Goal: Information Seeking & Learning: Compare options

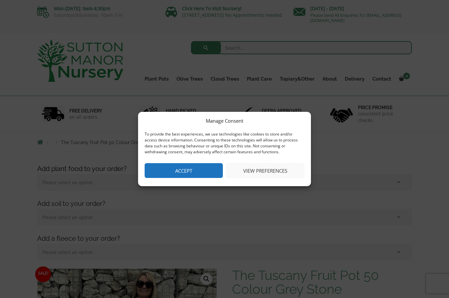
click at [203, 174] on button "Accept" at bounding box center [184, 170] width 78 height 15
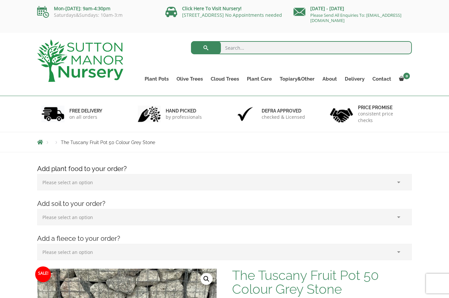
click at [362, 152] on div "Products The Tuscany Fruit Pot 50 Colour Grey Stone" at bounding box center [224, 142] width 385 height 20
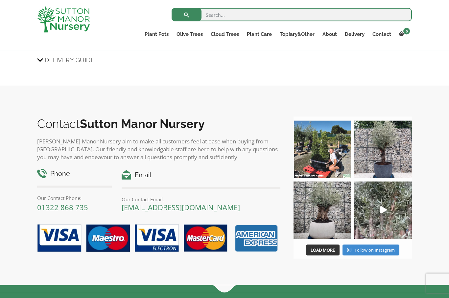
scroll to position [690, 0]
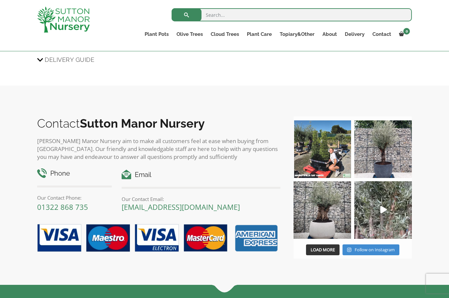
click at [0, 0] on link "The Old Stone Pots" at bounding box center [0, 0] width 0 height 0
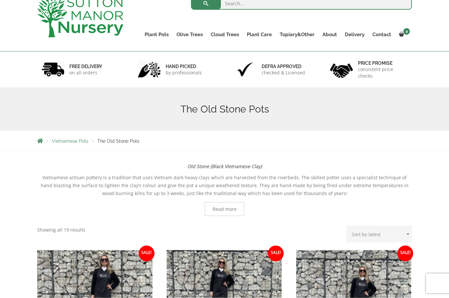
scroll to position [46, 0]
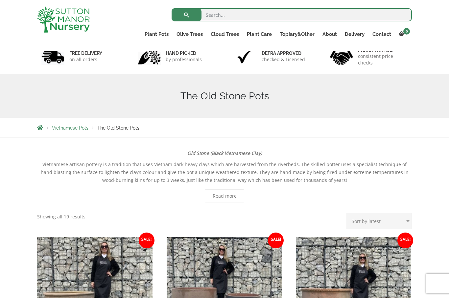
click at [0, 0] on link "The Amalfi Pots" at bounding box center [0, 0] width 0 height 0
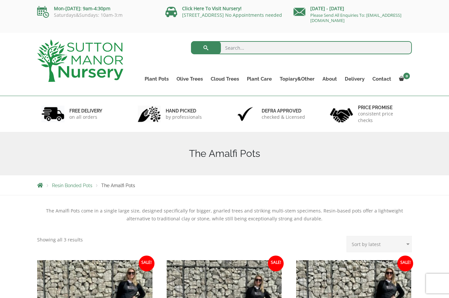
click at [0, 0] on link "The Milan Pots" at bounding box center [0, 0] width 0 height 0
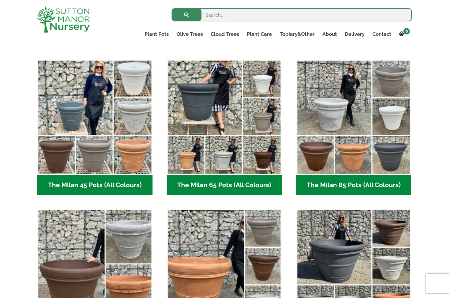
scroll to position [159, 0]
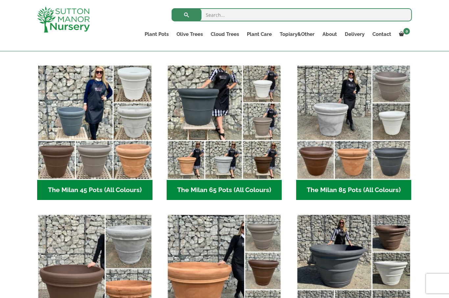
click at [236, 124] on img "Visit product category The Milan 65 Pots (All Colours)" at bounding box center [224, 121] width 115 height 115
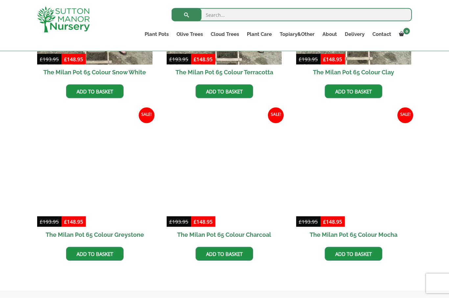
scroll to position [270, 0]
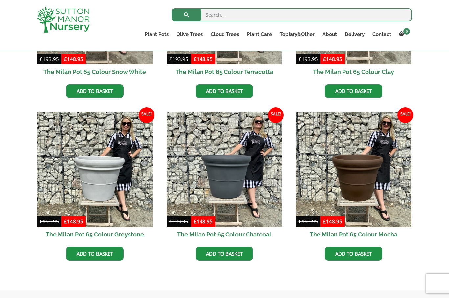
click at [131, 233] on h2 "The Milan Pot 65 Colour Greystone" at bounding box center [94, 234] width 115 height 15
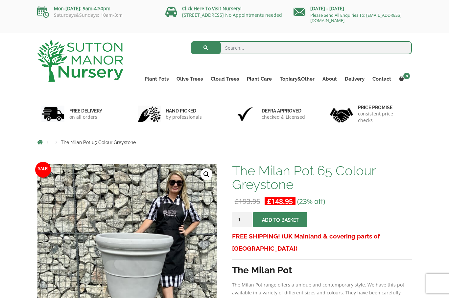
click at [0, 0] on link "The Brunello Pots" at bounding box center [0, 0] width 0 height 0
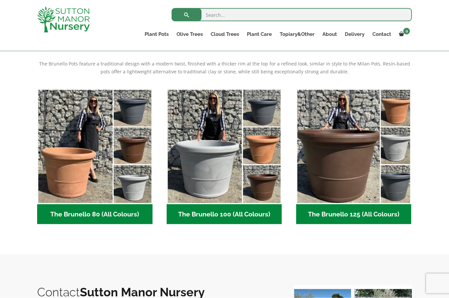
scroll to position [136, 0]
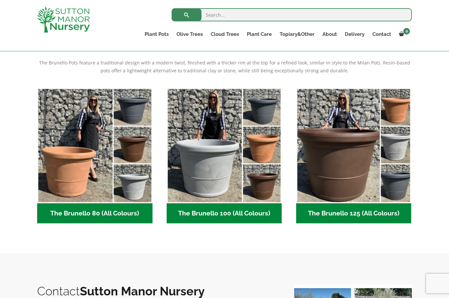
click at [121, 216] on h2 "The Brunello 80 (All Colours) (4)" at bounding box center [94, 213] width 115 height 20
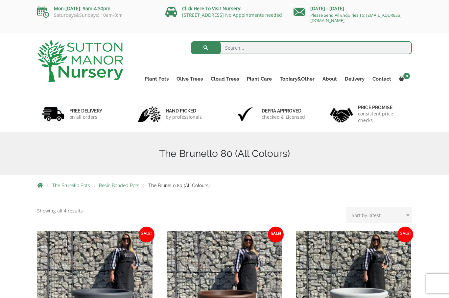
click at [0, 0] on link "The Atlantis Pots" at bounding box center [0, 0] width 0 height 0
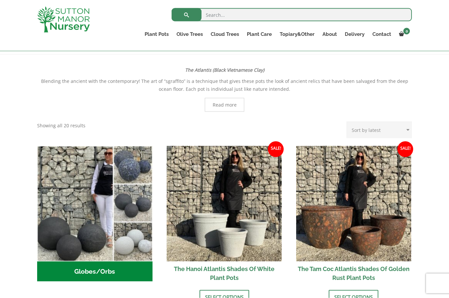
scroll to position [188, 0]
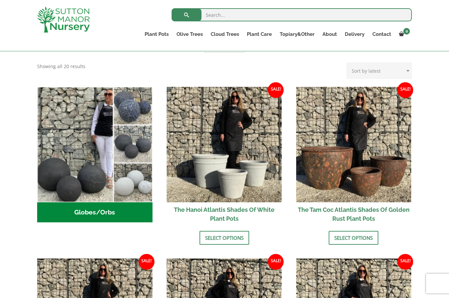
click at [235, 236] on link "Select options" at bounding box center [225, 238] width 50 height 14
